Goal: Find specific page/section: Find specific page/section

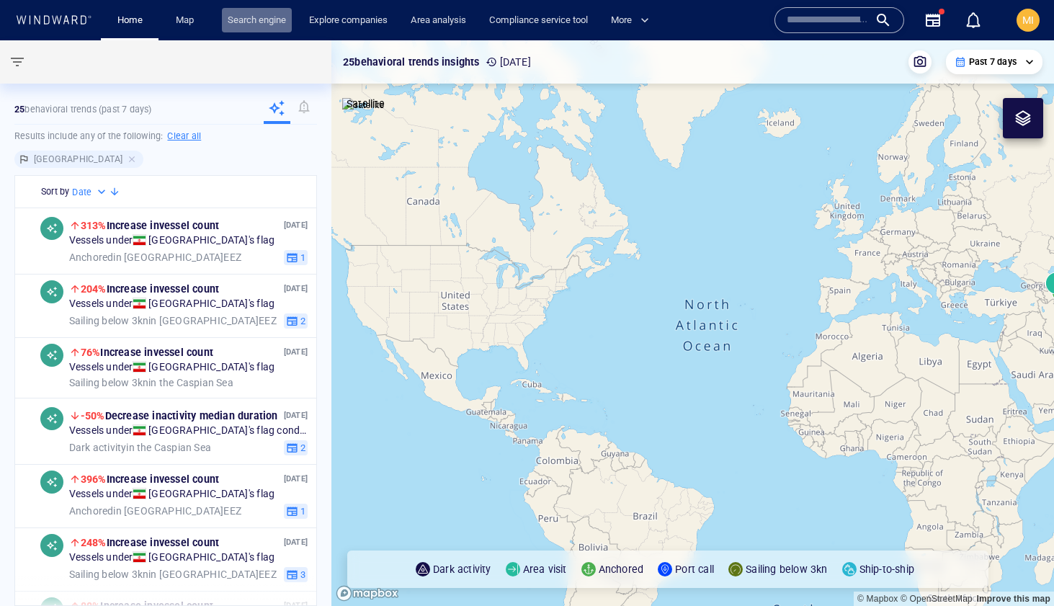
click at [255, 17] on link "Search engine" at bounding box center [257, 20] width 70 height 25
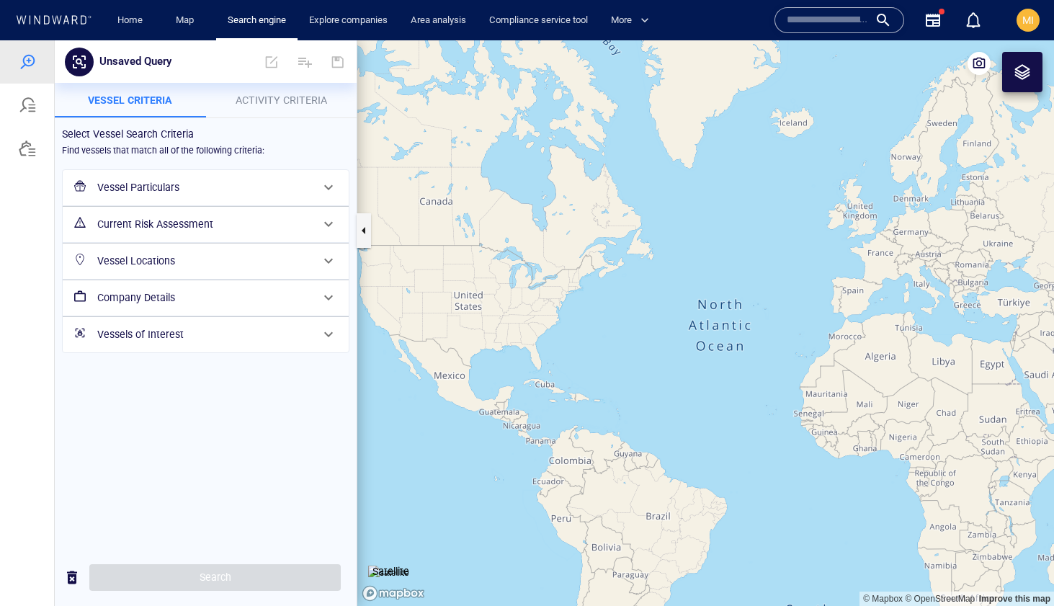
click at [173, 339] on h6 "Vessels of Interest" at bounding box center [204, 335] width 214 height 18
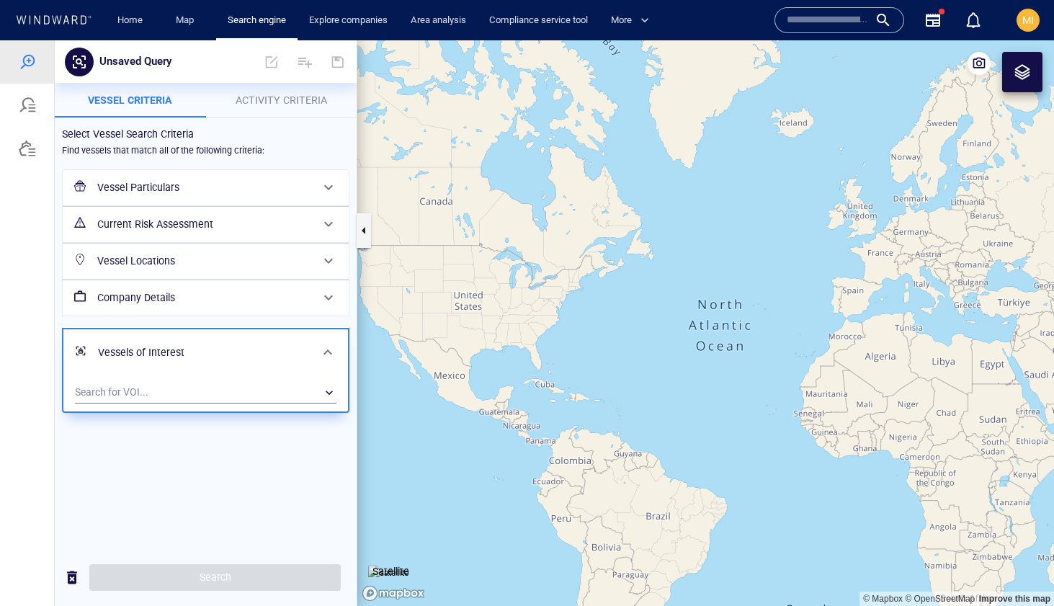
click at [176, 392] on div "​" at bounding box center [205, 393] width 261 height 22
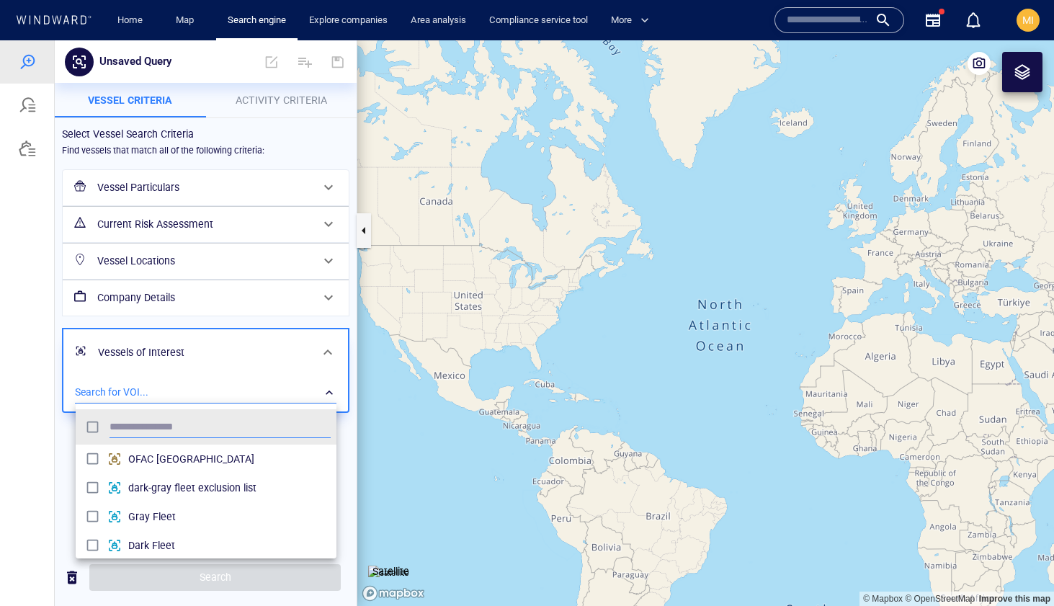
scroll to position [143, 261]
type input "***"
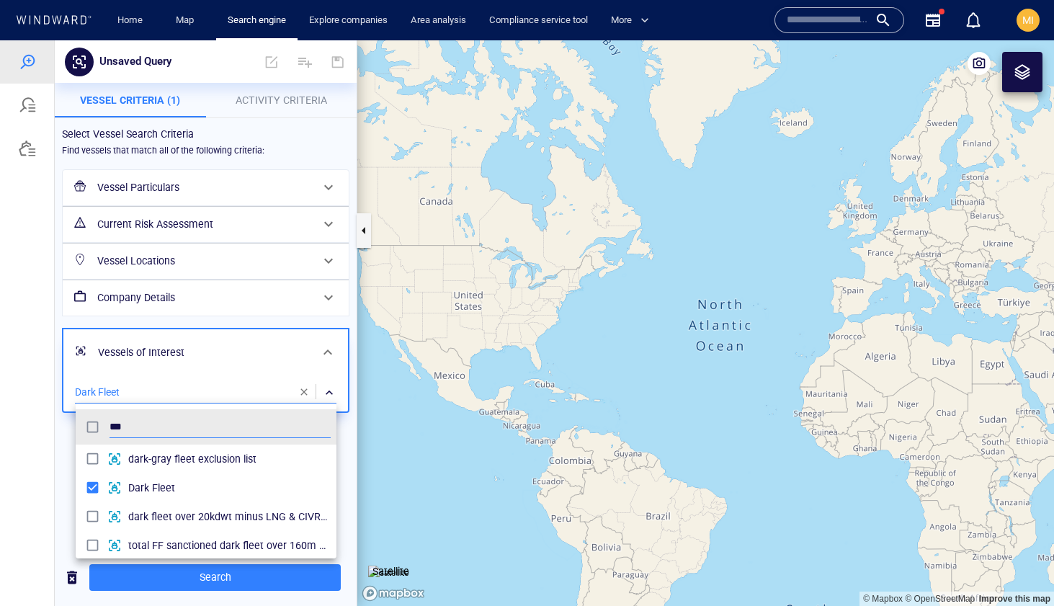
click at [243, 578] on div at bounding box center [527, 322] width 1054 height 565
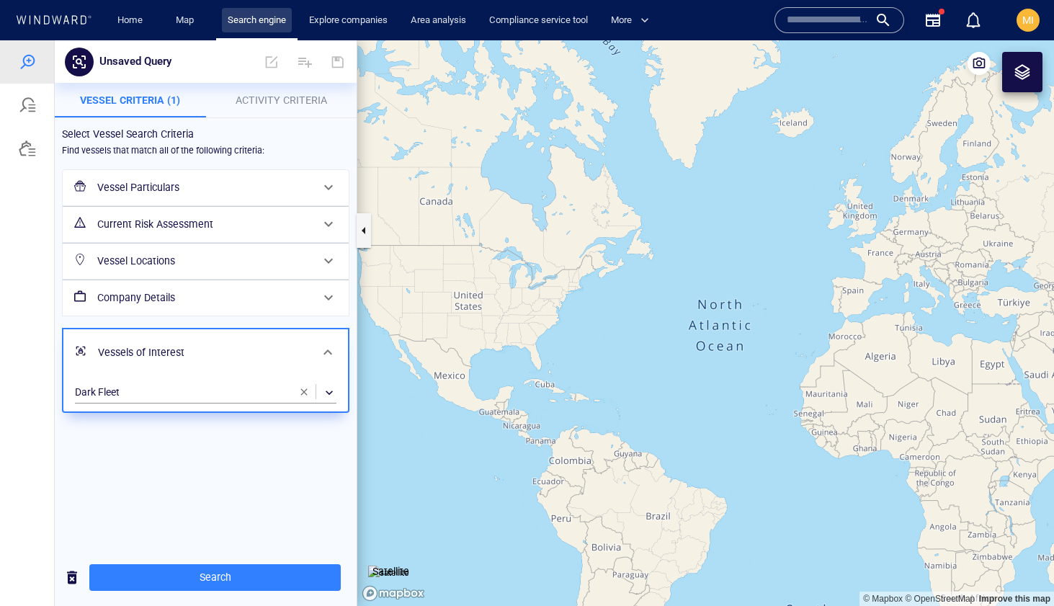
click at [244, 24] on link "Search engine" at bounding box center [257, 20] width 70 height 25
click at [23, 150] on div at bounding box center [27, 148] width 17 height 17
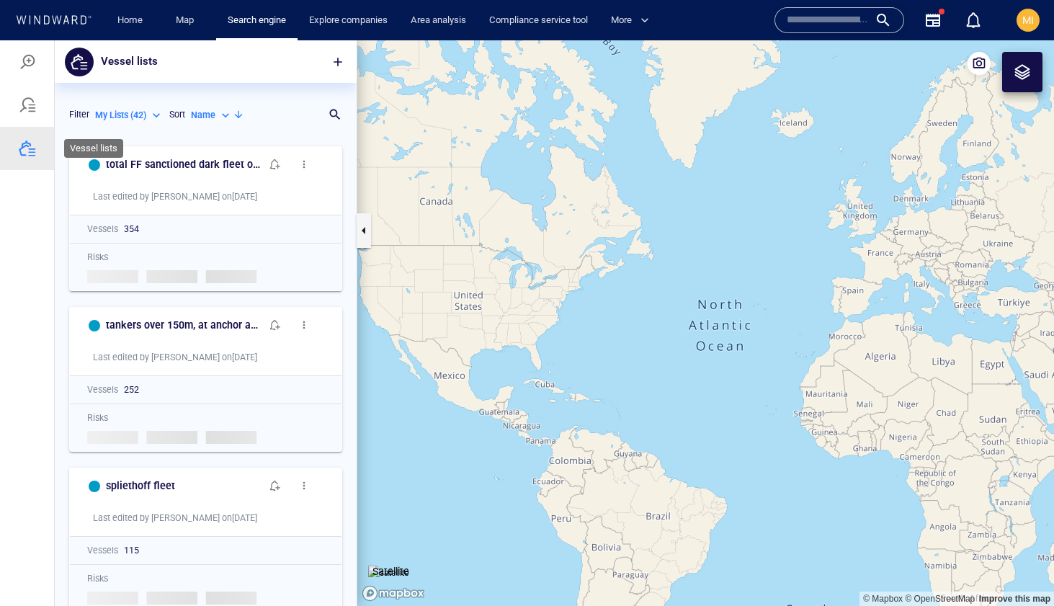
scroll to position [467, 302]
click at [227, 117] on div "Name" at bounding box center [212, 115] width 42 height 13
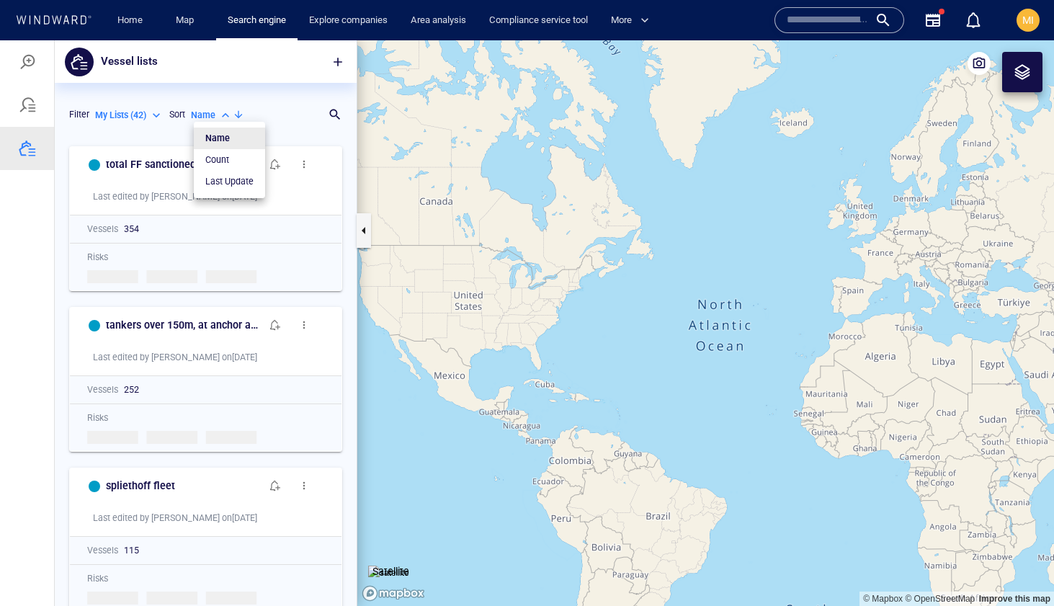
click at [285, 123] on div at bounding box center [527, 322] width 1054 height 565
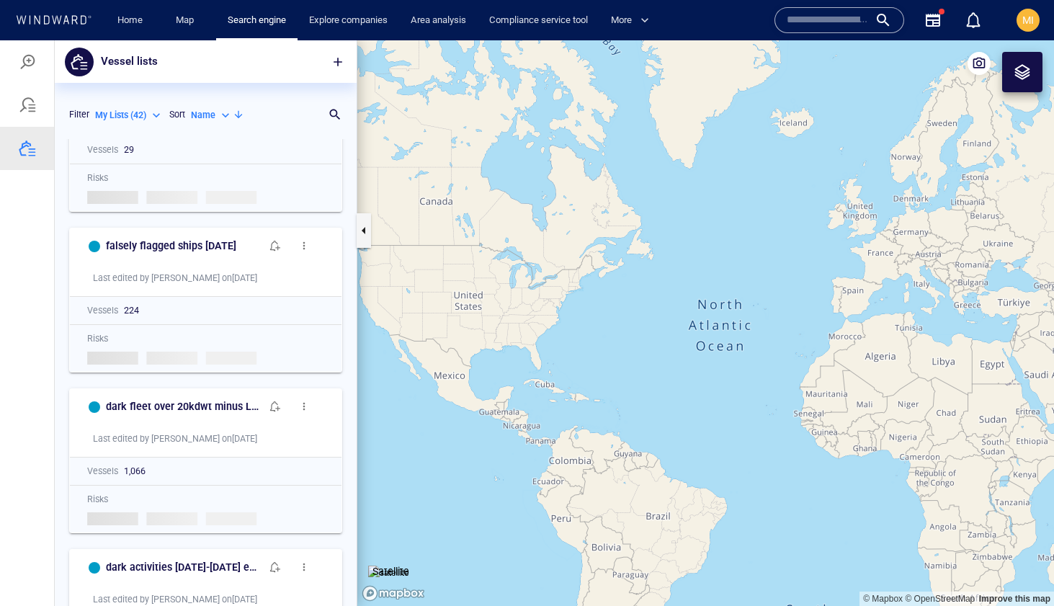
scroll to position [624, 0]
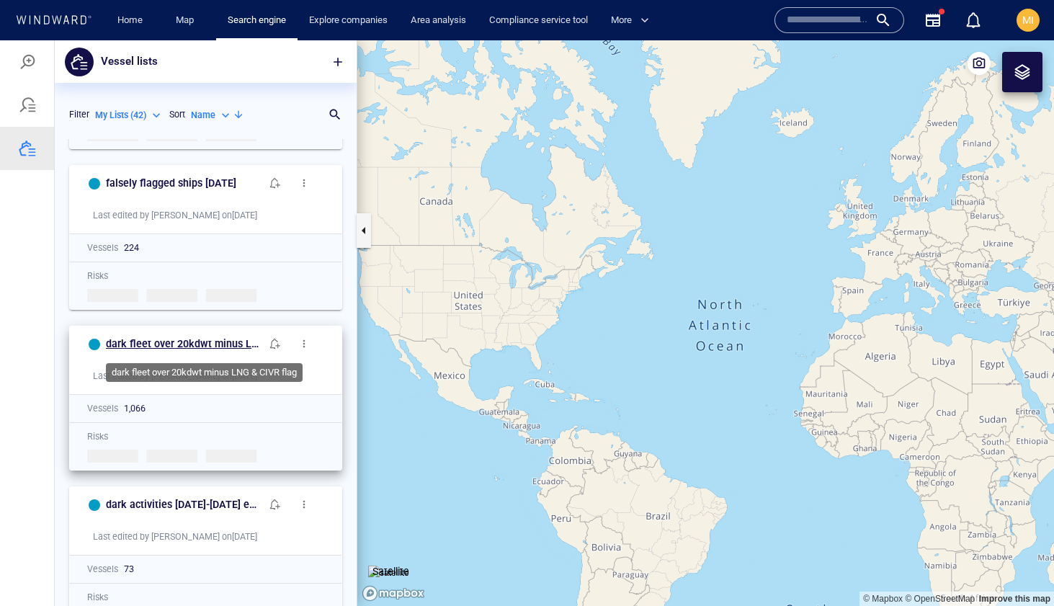
click at [212, 341] on h6 "dark fleet over 20kdwt minus LNG & CIVR flag" at bounding box center [183, 344] width 155 height 18
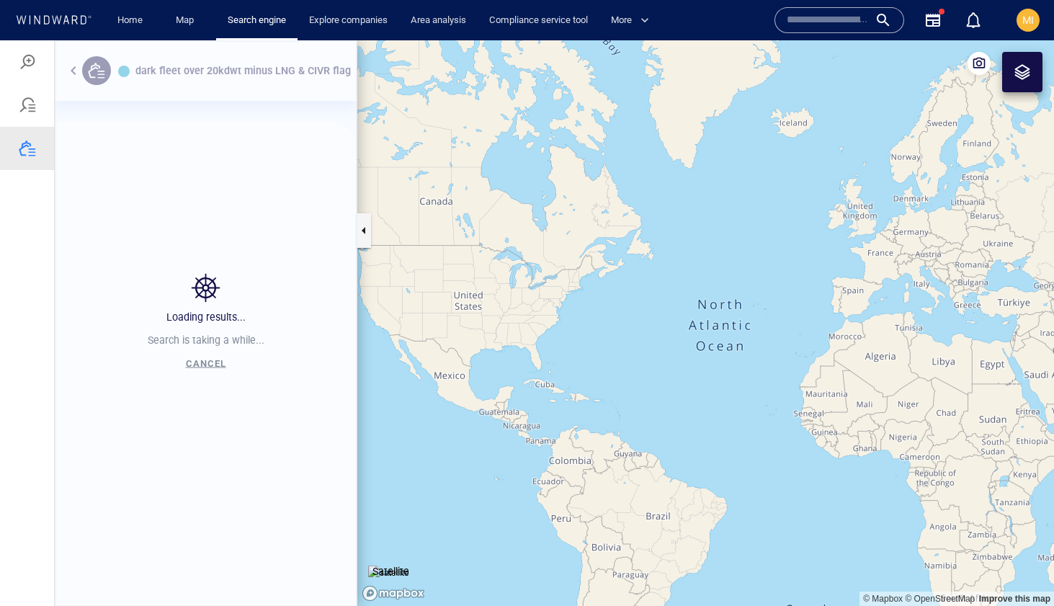
scroll to position [449, 302]
click at [428, 367] on canvas "Map" at bounding box center [705, 322] width 697 height 565
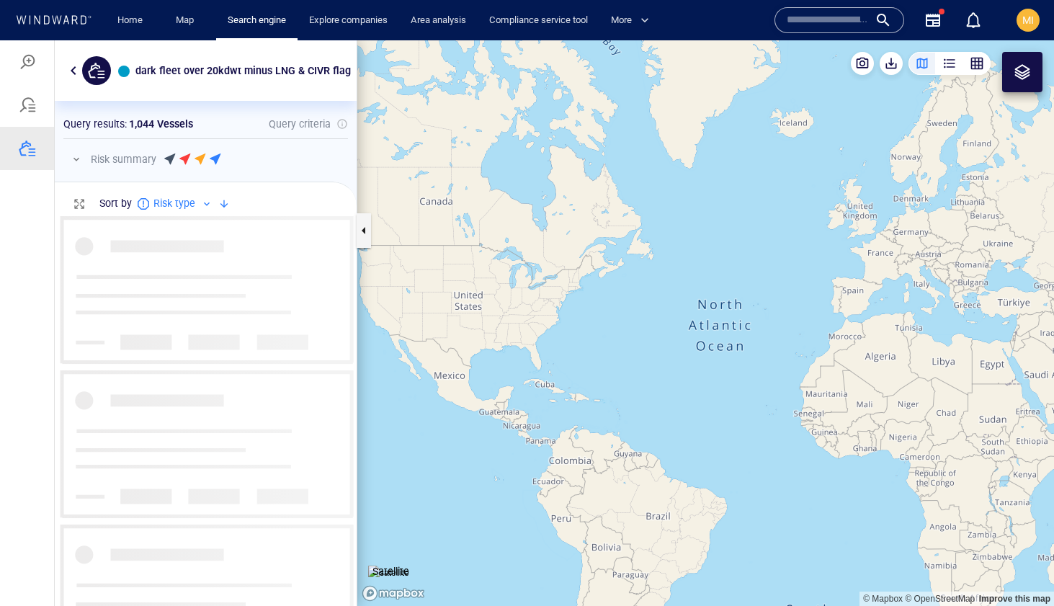
scroll to position [390, 302]
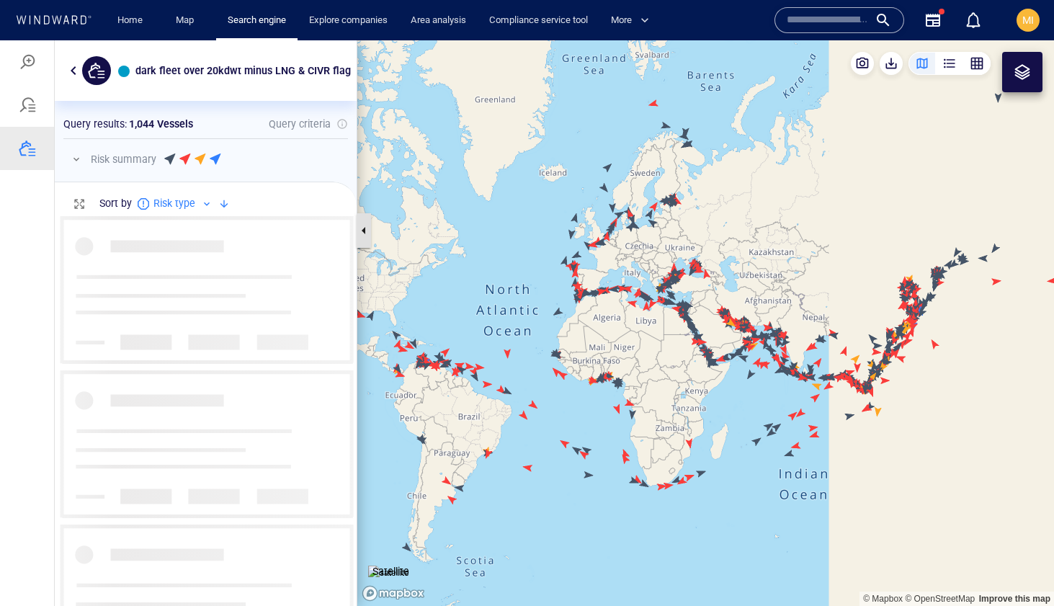
click at [358, 226] on button "button" at bounding box center [364, 230] width 14 height 35
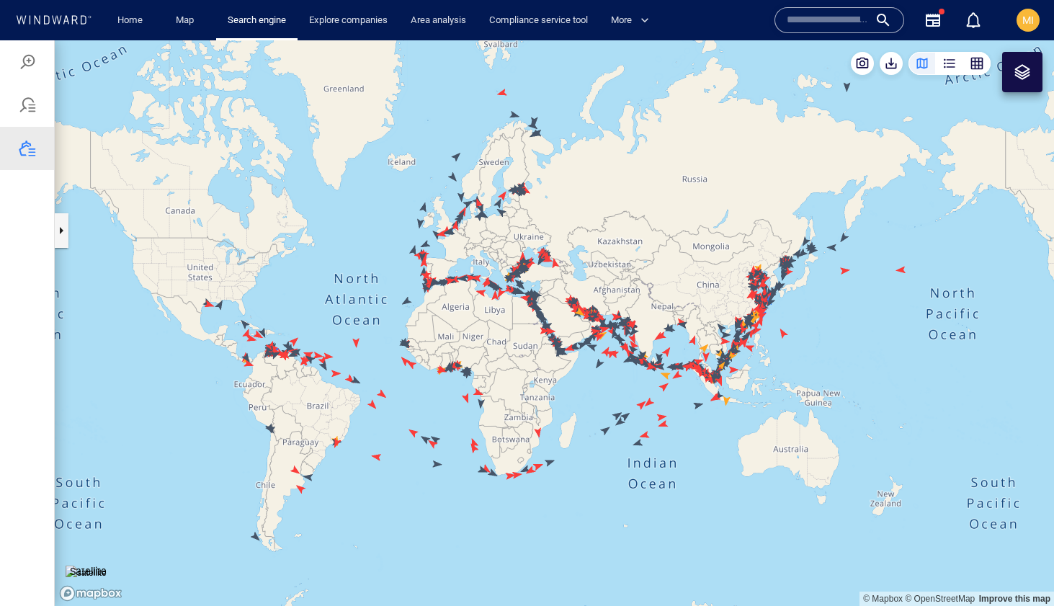
drag, startPoint x: 367, startPoint y: 317, endPoint x: 324, endPoint y: 289, distance: 50.9
click at [324, 287] on canvas "Map" at bounding box center [554, 322] width 999 height 565
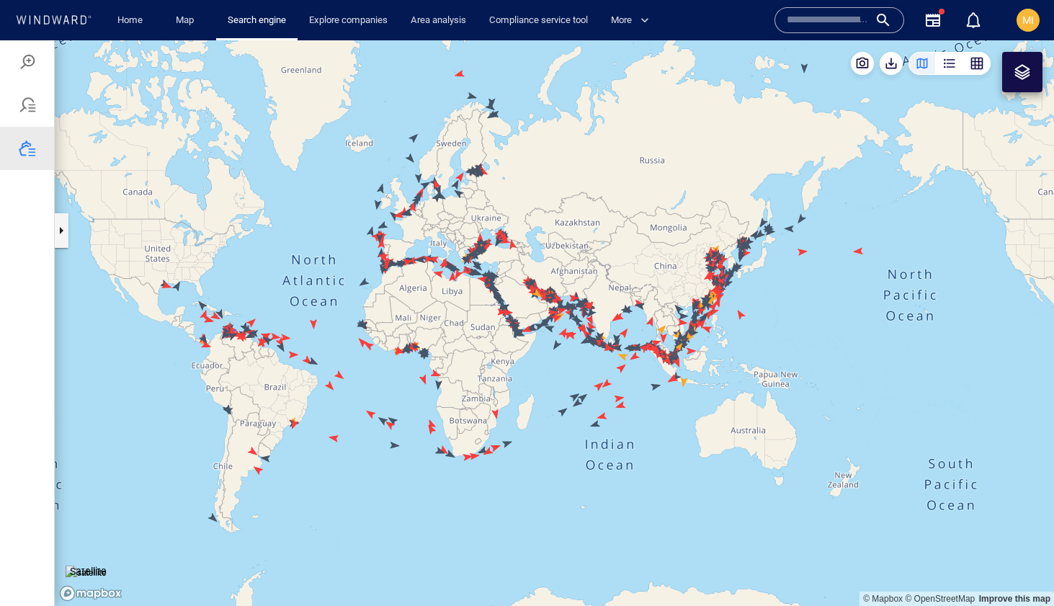
click at [164, 286] on canvas "Map" at bounding box center [554, 322] width 999 height 565
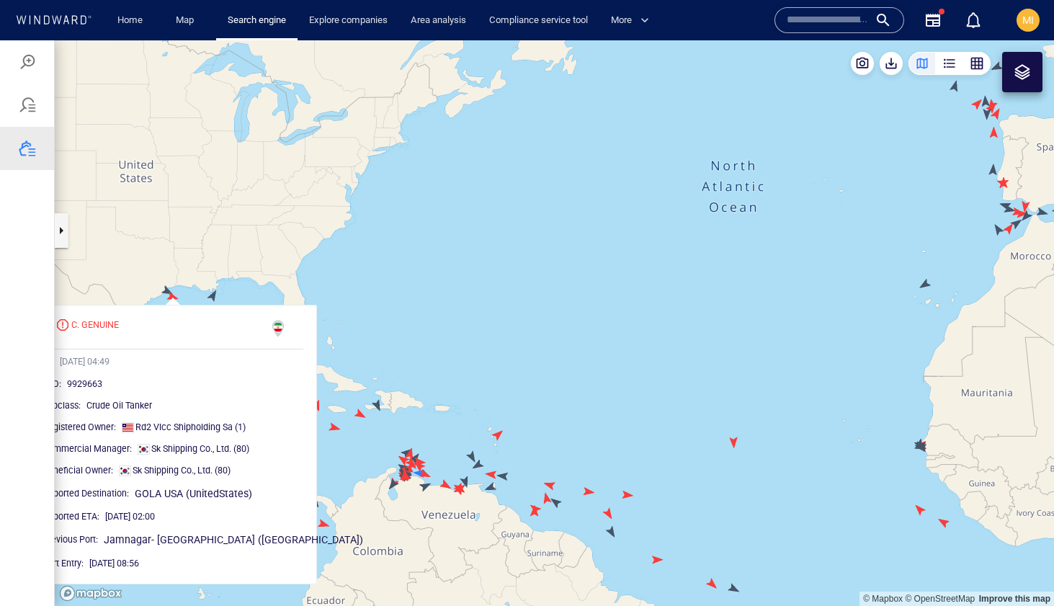
click at [166, 290] on canvas "Map" at bounding box center [554, 322] width 999 height 565
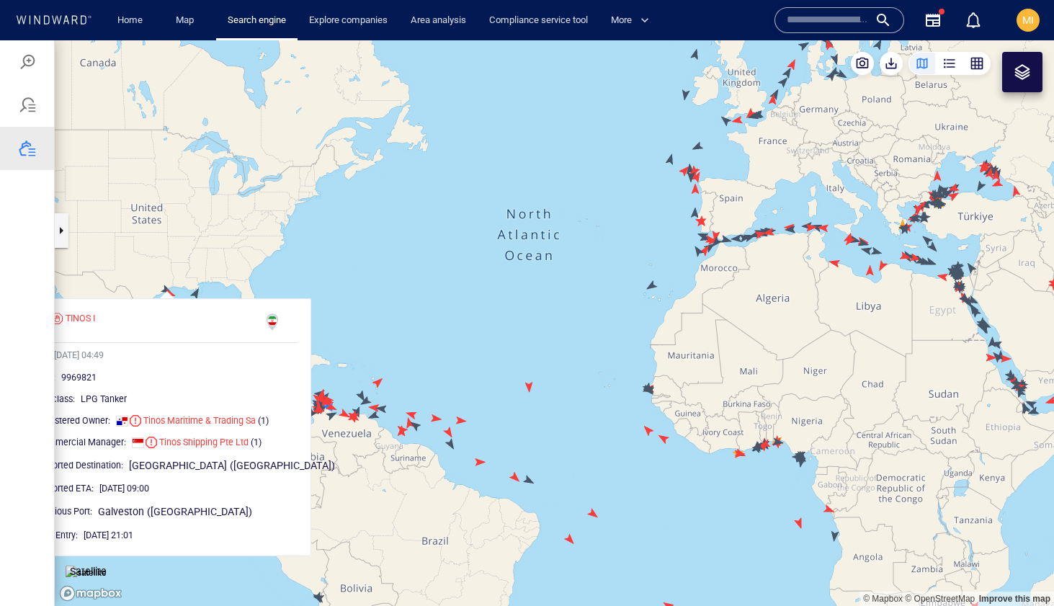
click at [219, 236] on canvas "Map" at bounding box center [554, 322] width 999 height 565
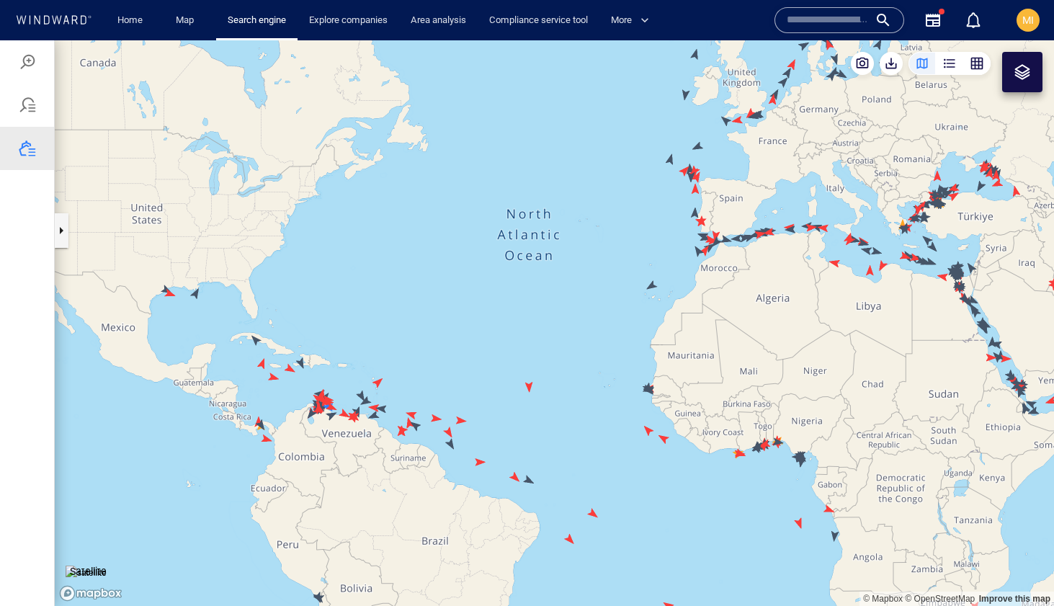
drag, startPoint x: 353, startPoint y: 246, endPoint x: 288, endPoint y: 225, distance: 67.9
click at [289, 225] on canvas "Map" at bounding box center [554, 322] width 999 height 565
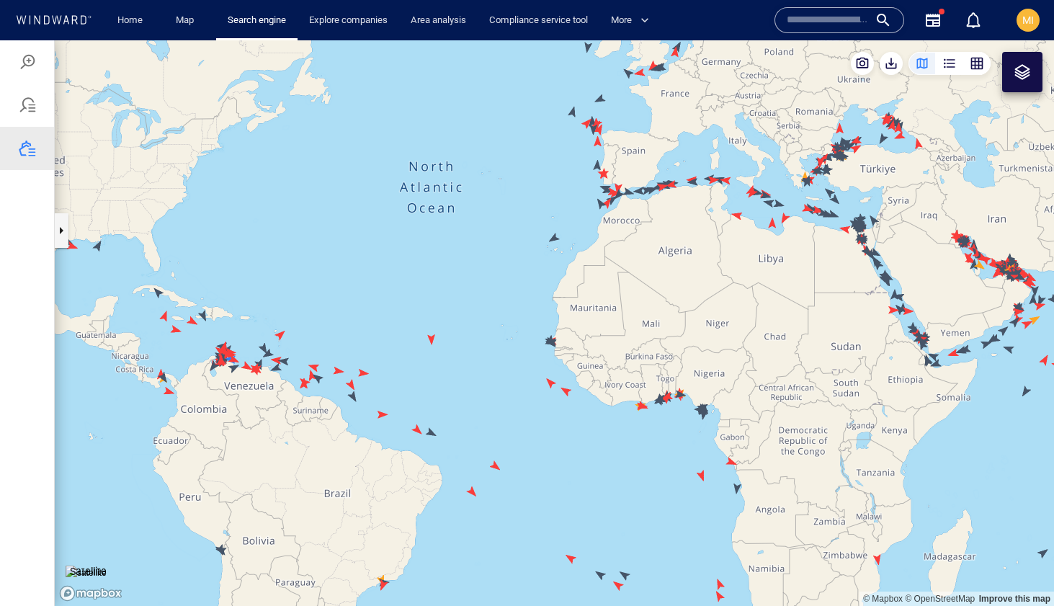
drag, startPoint x: 288, startPoint y: 224, endPoint x: 156, endPoint y: 251, distance: 134.6
click at [156, 251] on canvas "Map" at bounding box center [554, 322] width 999 height 565
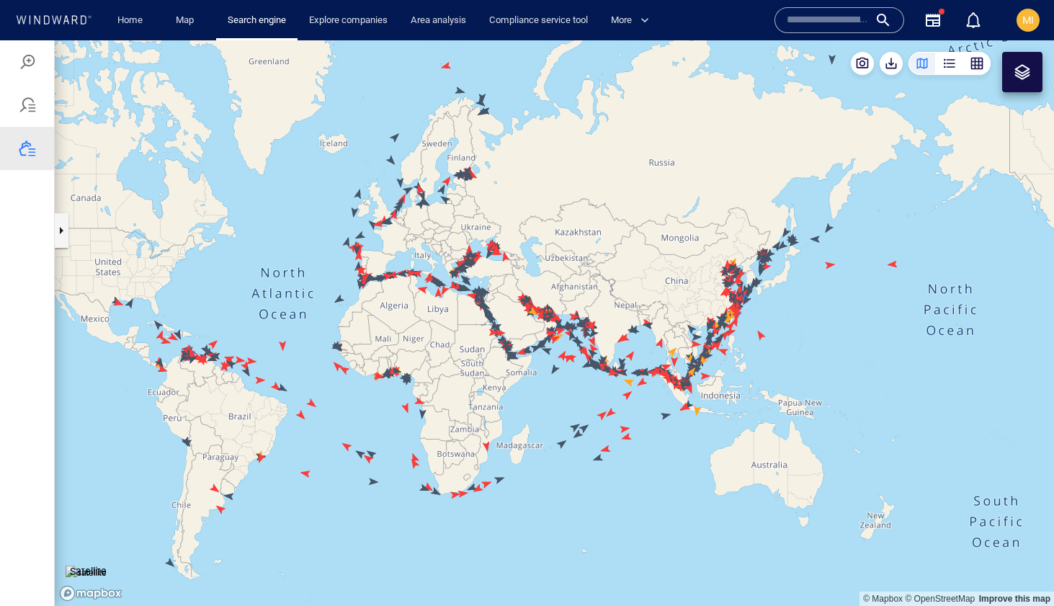
drag, startPoint x: 257, startPoint y: 274, endPoint x: 243, endPoint y: 305, distance: 34.2
click at [243, 305] on canvas "Map" at bounding box center [554, 322] width 999 height 565
